Goal: Information Seeking & Learning: Check status

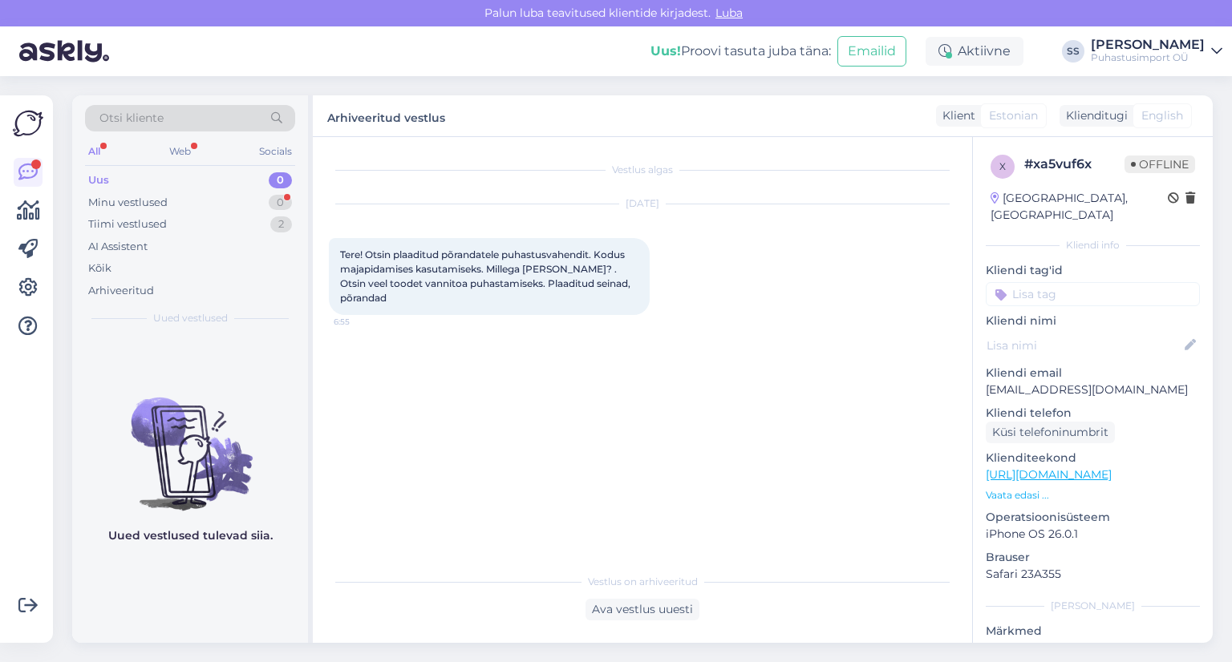
click at [174, 196] on div "Minu vestlused 0" at bounding box center [190, 203] width 210 height 22
click at [37, 208] on icon at bounding box center [28, 210] width 23 height 19
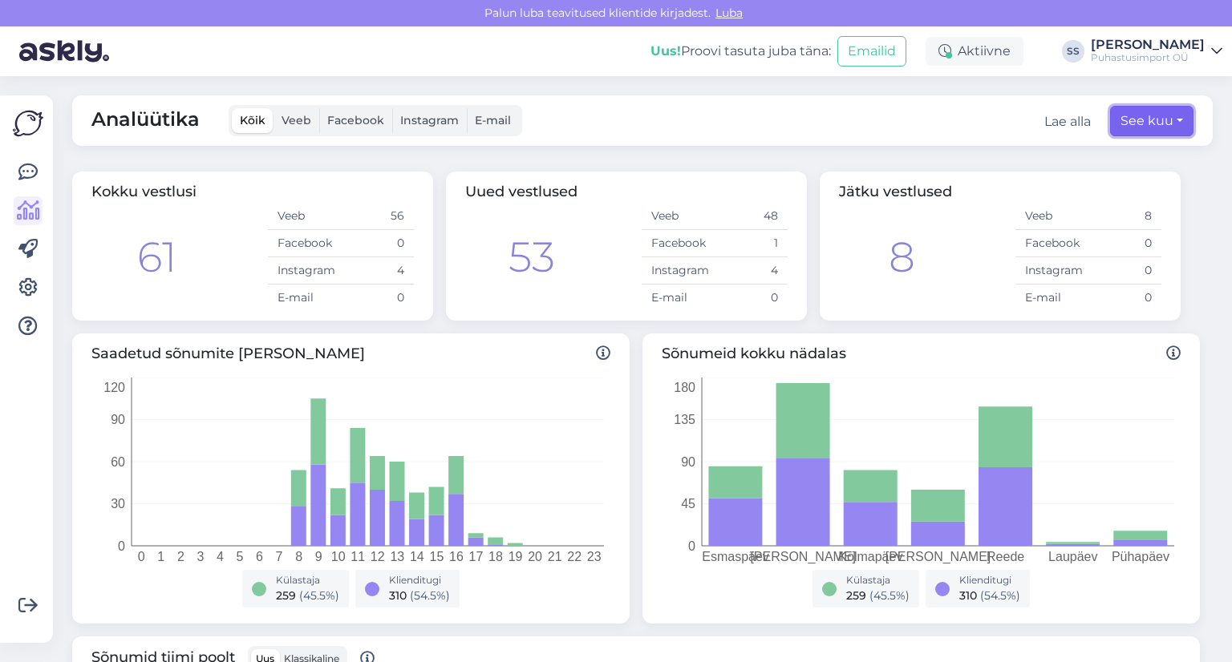
click at [1132, 117] on button "See kuu" at bounding box center [1151, 121] width 83 height 30
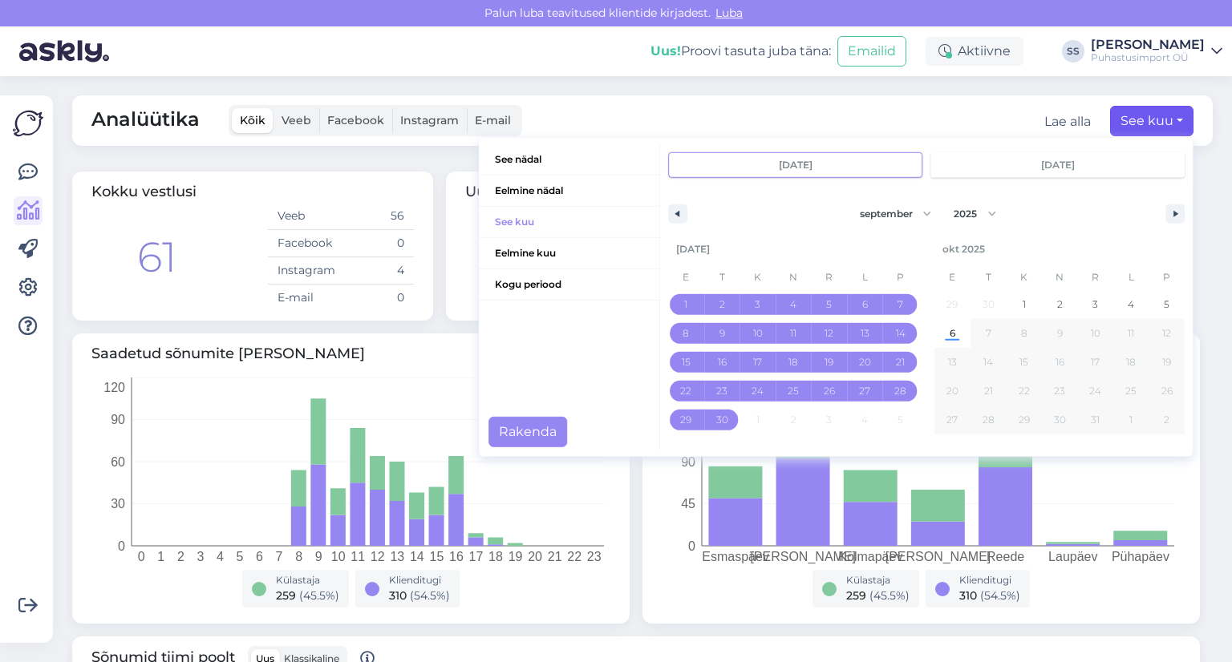
click at [788, 168] on input "[DATE]" at bounding box center [795, 165] width 253 height 24
click at [848, 160] on input "[DATE]" at bounding box center [795, 165] width 253 height 24
click at [674, 208] on button "button" at bounding box center [677, 213] width 19 height 19
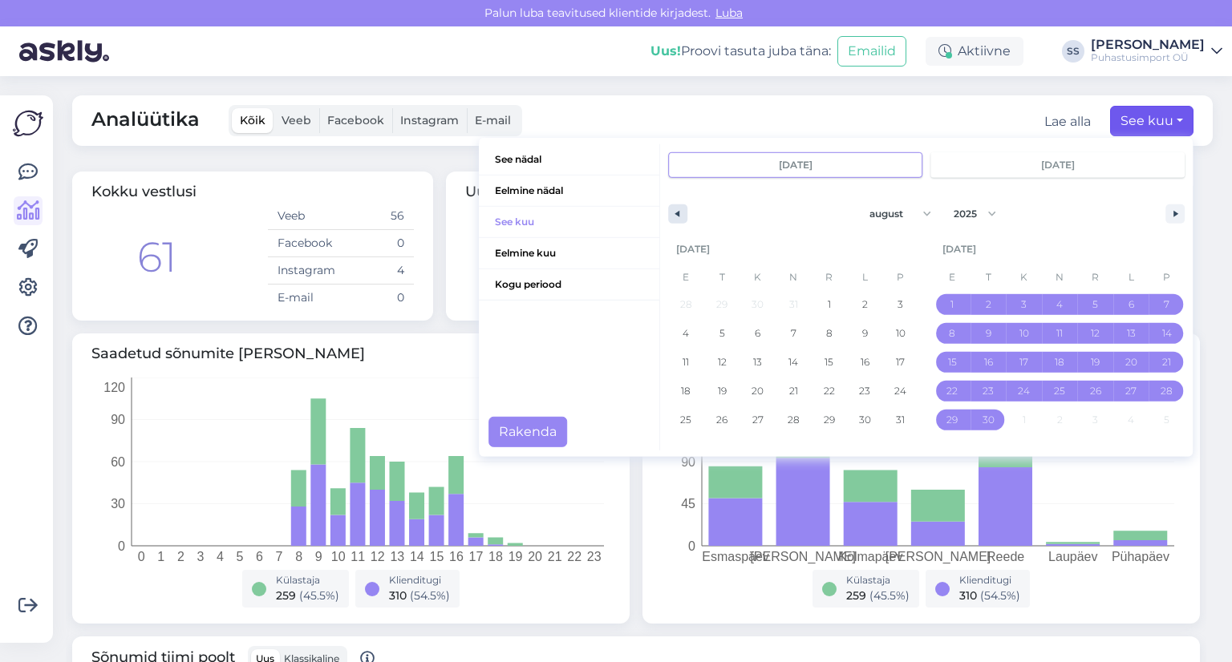
click at [674, 208] on button "button" at bounding box center [677, 213] width 19 height 19
select select "6"
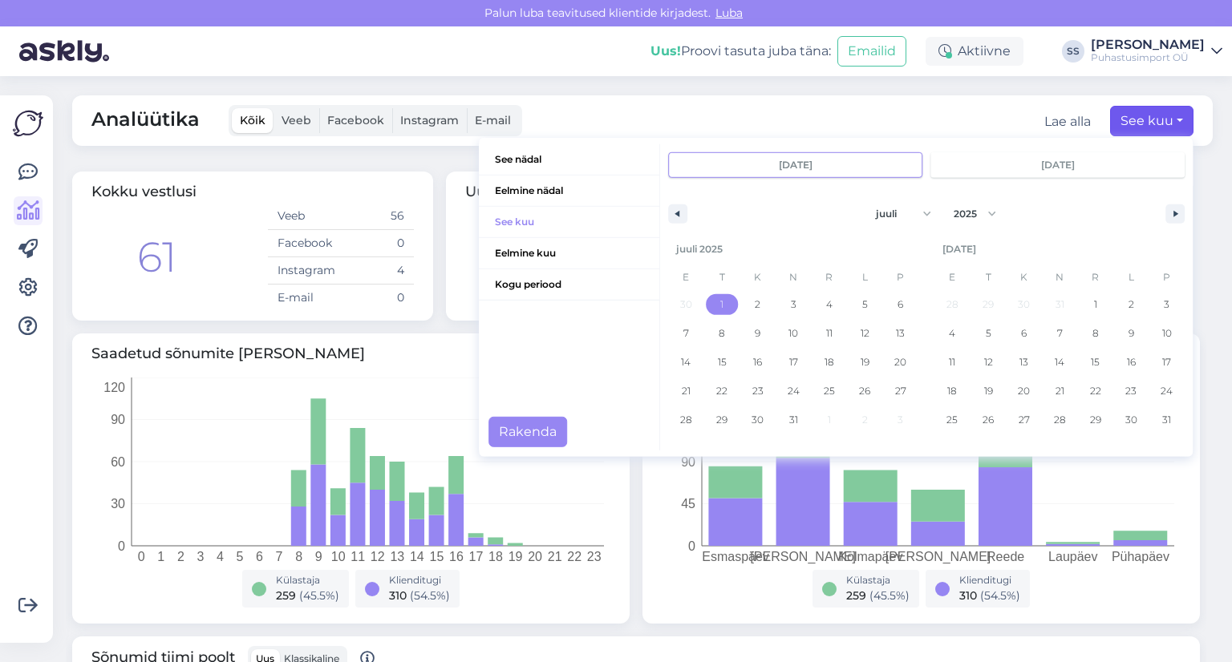
click at [713, 297] on span "1" at bounding box center [722, 304] width 36 height 21
type input "juuli 1 2025"
click at [1165, 218] on button "button" at bounding box center [1174, 213] width 19 height 19
select select "7"
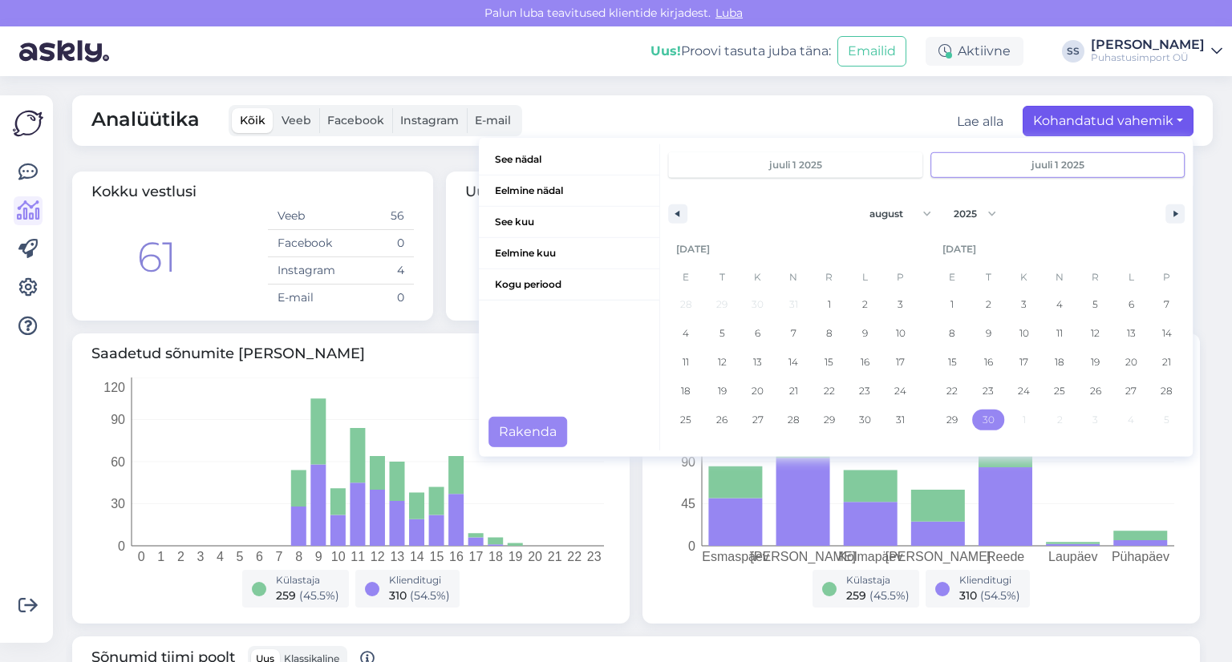
click at [982, 418] on span "30" at bounding box center [988, 420] width 12 height 29
type input "[DATE]"
select select "6"
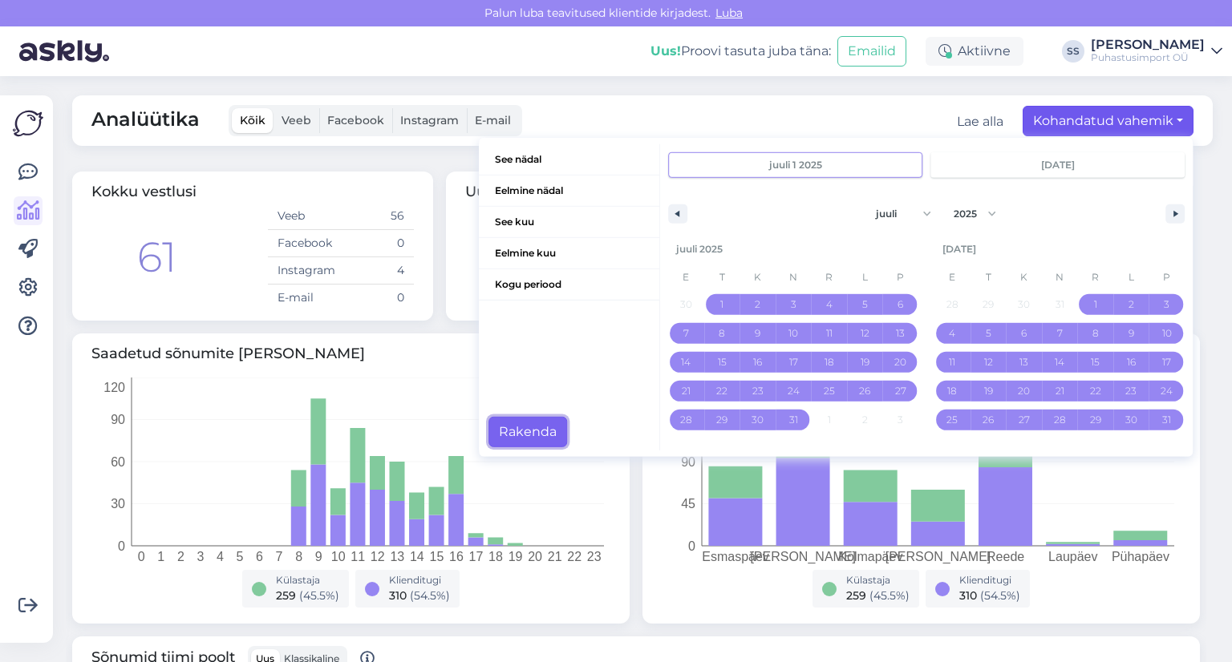
click at [507, 424] on button "Rakenda" at bounding box center [527, 432] width 79 height 30
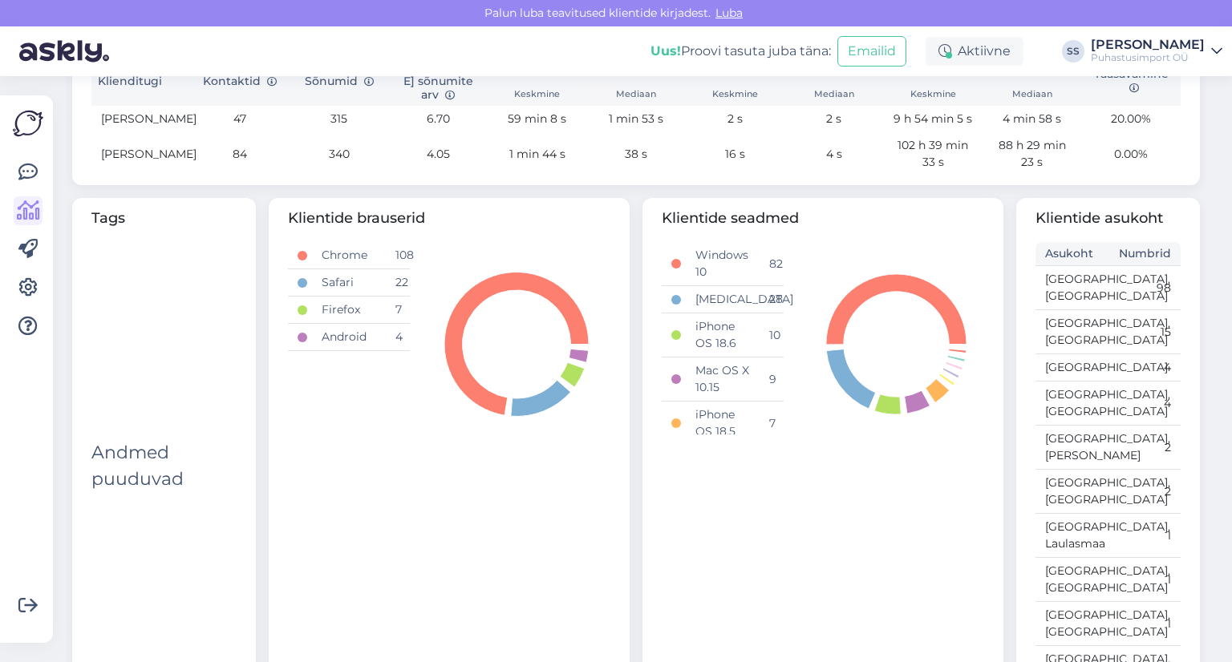
scroll to position [706, 0]
